Goal: Register for event/course

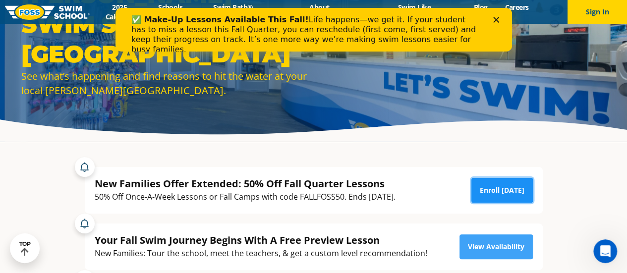
click at [507, 190] on link "Enroll [DATE]" at bounding box center [501, 190] width 61 height 25
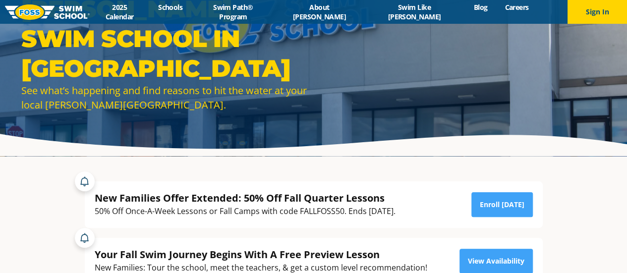
scroll to position [50, 0]
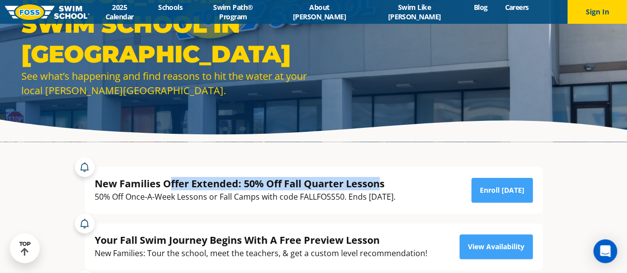
drag, startPoint x: 171, startPoint y: 183, endPoint x: 379, endPoint y: 183, distance: 208.5
click at [379, 183] on div "New Families Offer Extended: 50% Off Fall Quarter Lessons" at bounding box center [245, 183] width 301 height 13
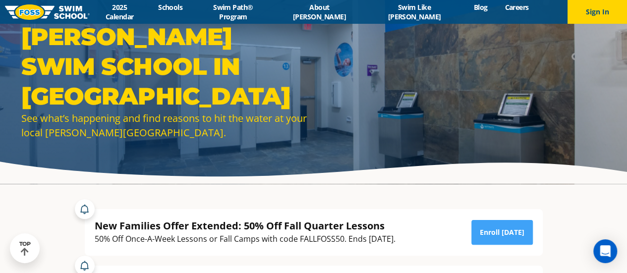
scroll to position [0, 0]
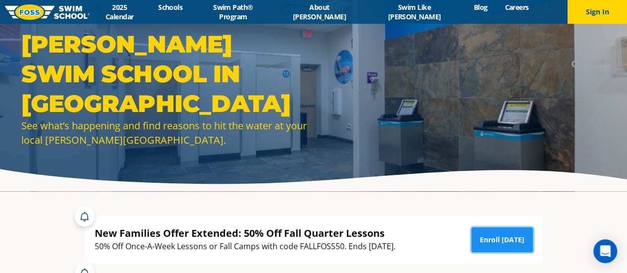
click at [506, 241] on link "Enroll [DATE]" at bounding box center [501, 239] width 61 height 25
